Goal: Navigation & Orientation: Understand site structure

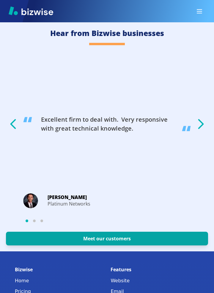
scroll to position [1410, 0]
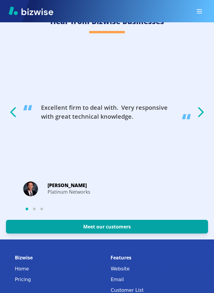
click at [202, 114] on icon "button" at bounding box center [200, 112] width 15 height 15
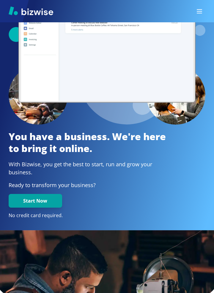
scroll to position [0, 0]
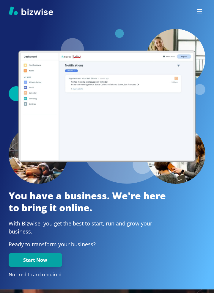
click at [204, 10] on button "button" at bounding box center [200, 11] width 12 height 12
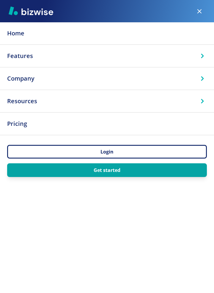
click at [201, 57] on icon at bounding box center [202, 55] width 9 height 9
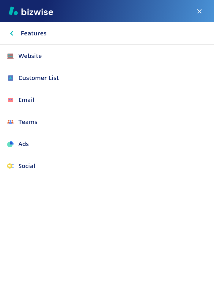
click at [10, 34] on icon at bounding box center [11, 33] width 9 height 9
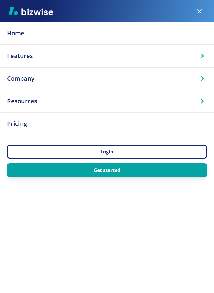
click at [202, 102] on icon at bounding box center [202, 101] width 3 height 4
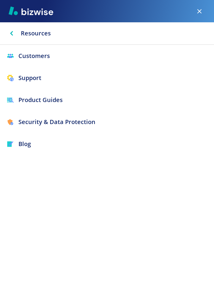
click at [11, 19] on div at bounding box center [107, 11] width 214 height 22
click at [11, 36] on icon at bounding box center [11, 33] width 9 height 9
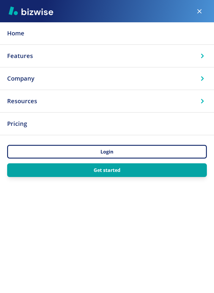
click at [198, 15] on icon "button" at bounding box center [199, 11] width 7 height 7
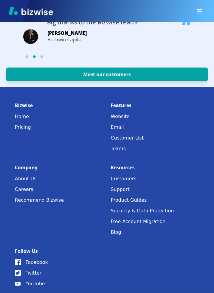
scroll to position [1562, 0]
